Goal: Subscribe to service/newsletter

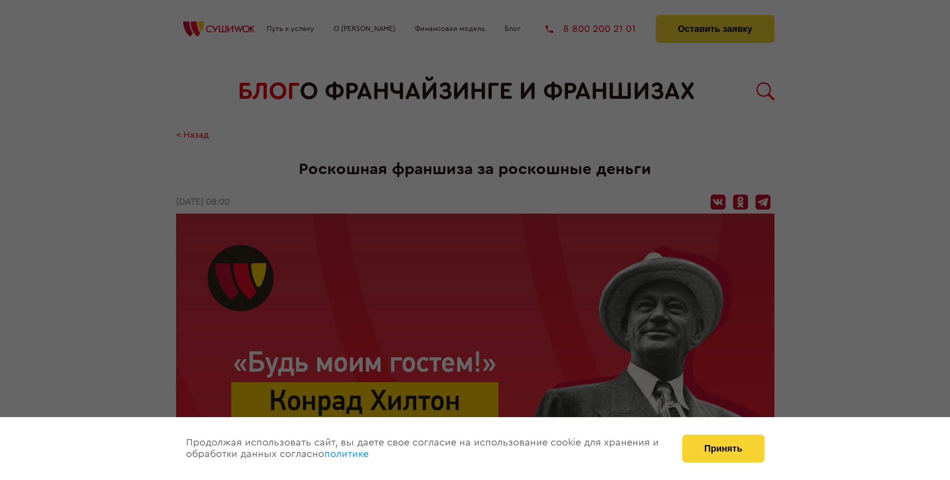
scroll to position [1461, 0]
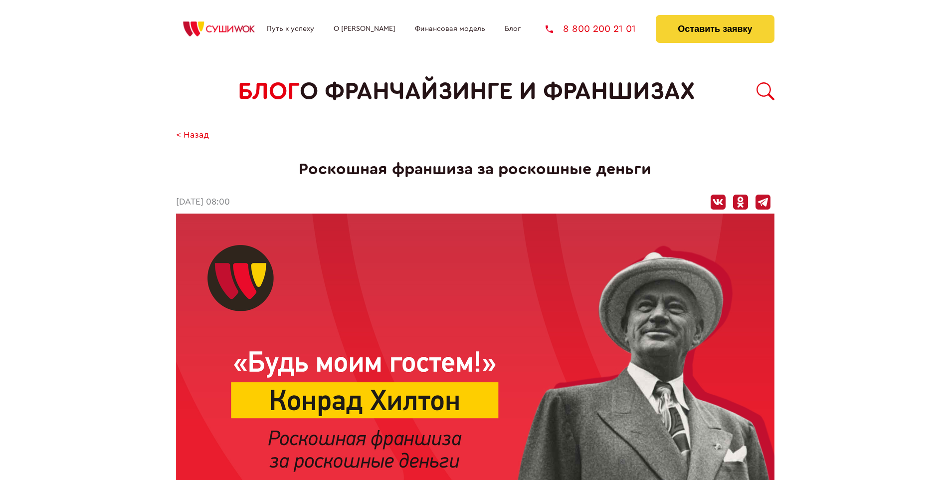
scroll to position [1461, 0]
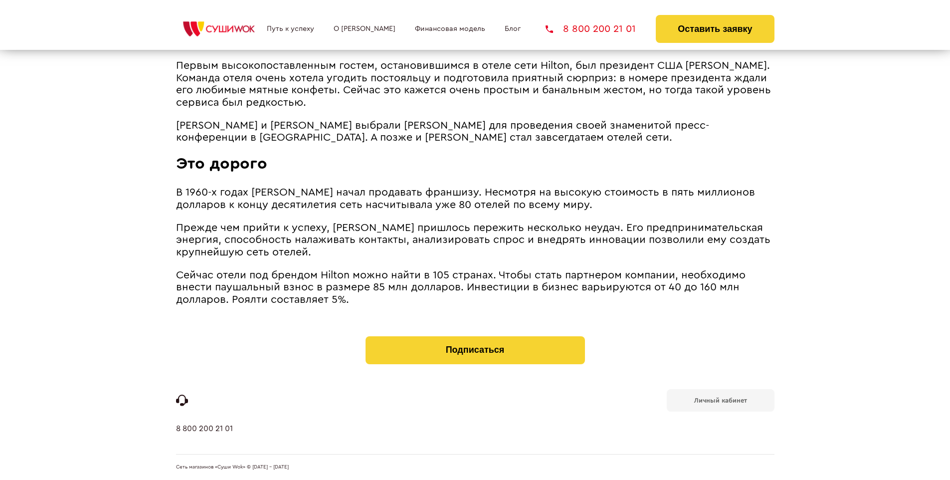
click at [720, 399] on b "Личный кабинет" at bounding box center [720, 400] width 53 height 6
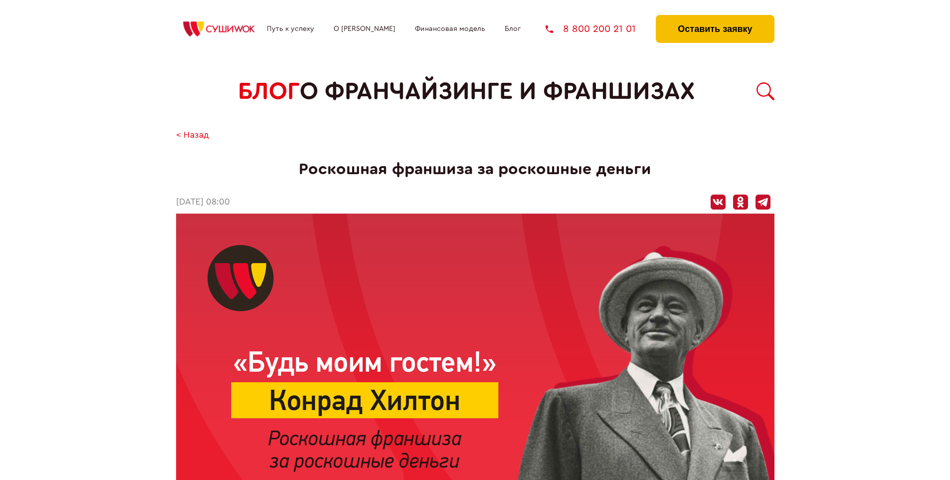
click at [715, 17] on button "Оставить заявку" at bounding box center [715, 29] width 118 height 28
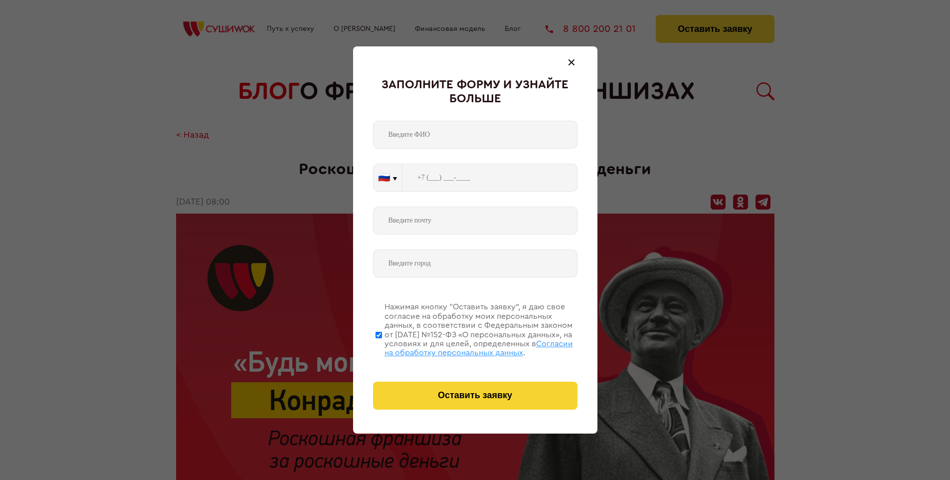
click at [462, 347] on span "Согласии на обработку персональных данных" at bounding box center [478, 348] width 188 height 17
click at [382, 347] on input "Нажимая кнопку “Оставить заявку”, я даю свое согласие на обработку моих персона…" at bounding box center [378, 335] width 6 height 80
checkbox input "false"
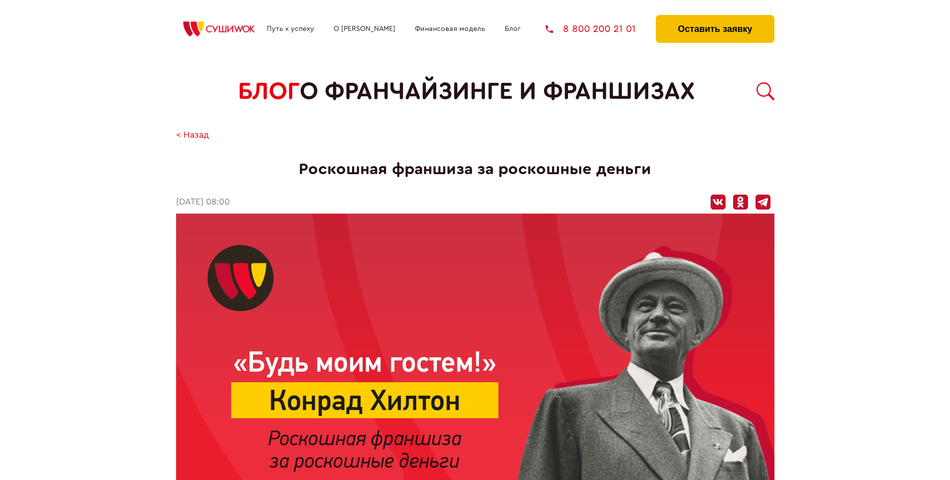
click at [715, 17] on button "Оставить заявку" at bounding box center [715, 29] width 118 height 28
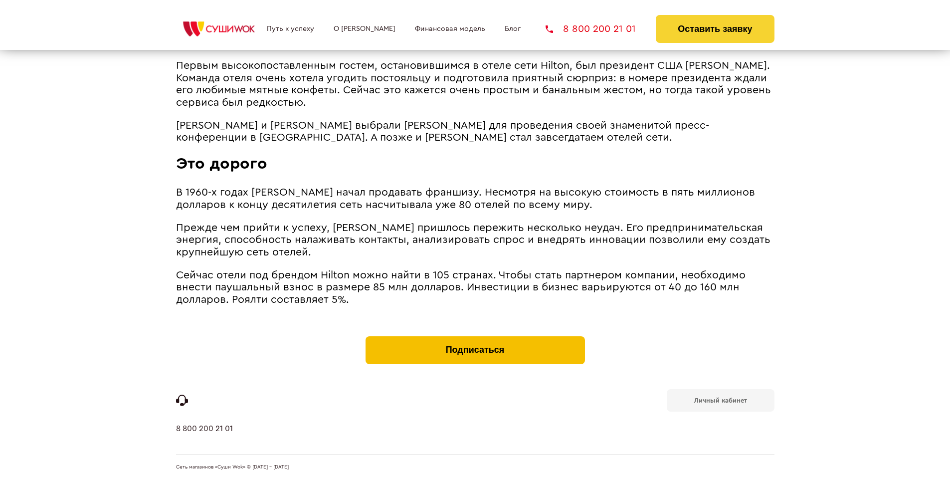
click at [475, 338] on button "Подписаться" at bounding box center [475, 350] width 219 height 28
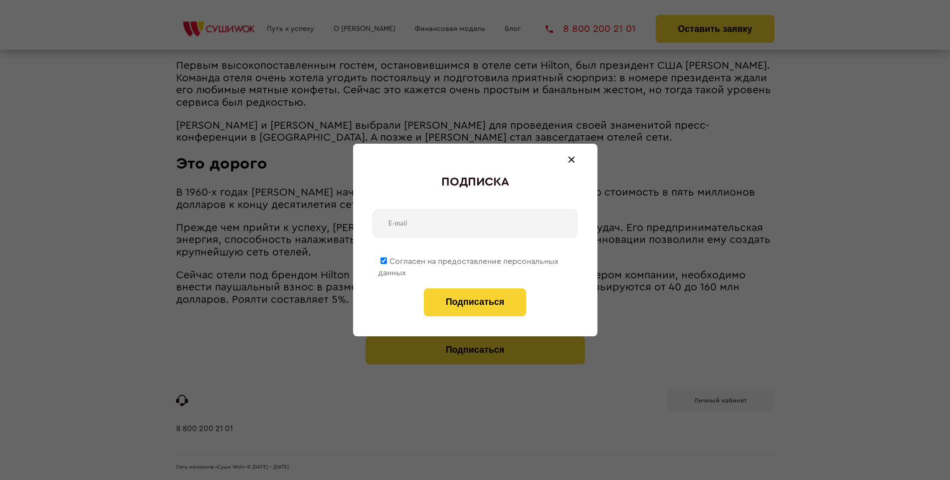
click at [469, 259] on span "Согласен на предоставление персональных данных" at bounding box center [468, 266] width 181 height 19
click at [387, 259] on input "Согласен на предоставление персональных данных" at bounding box center [383, 260] width 6 height 6
checkbox input "false"
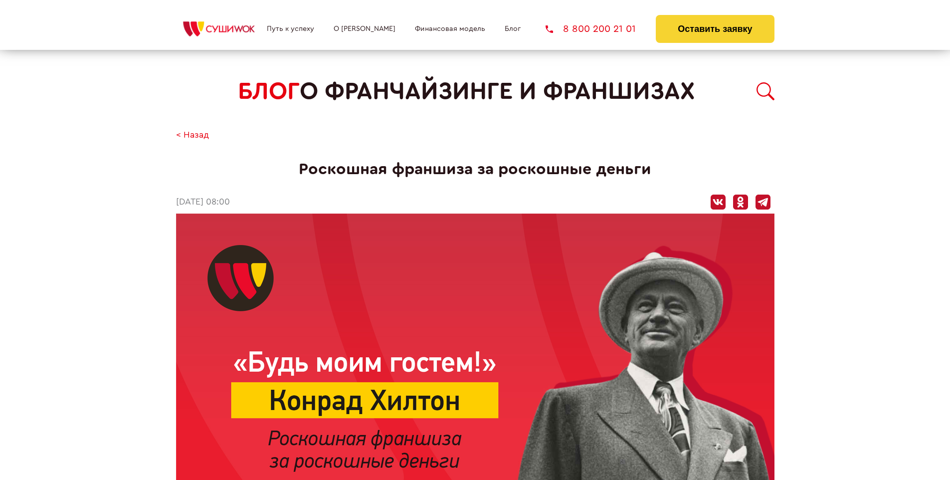
scroll to position [1461, 0]
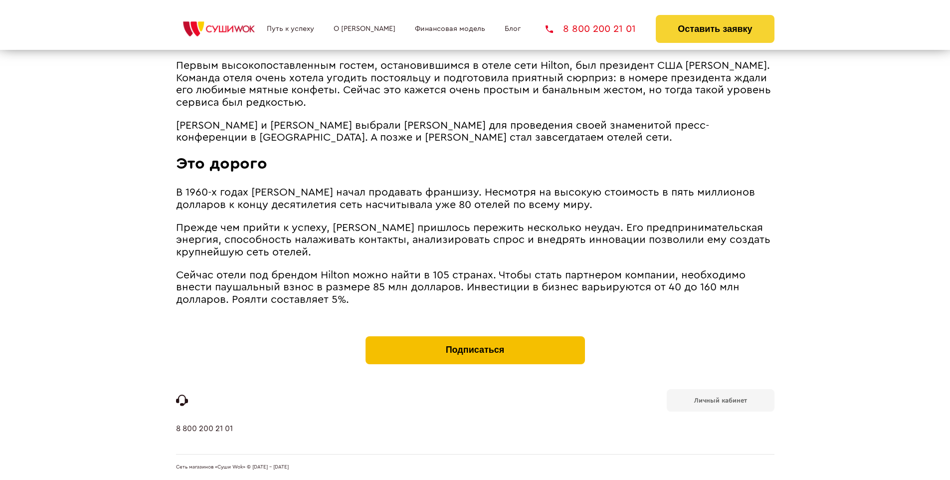
click at [475, 338] on button "Подписаться" at bounding box center [475, 350] width 219 height 28
